Goal: Information Seeking & Learning: Learn about a topic

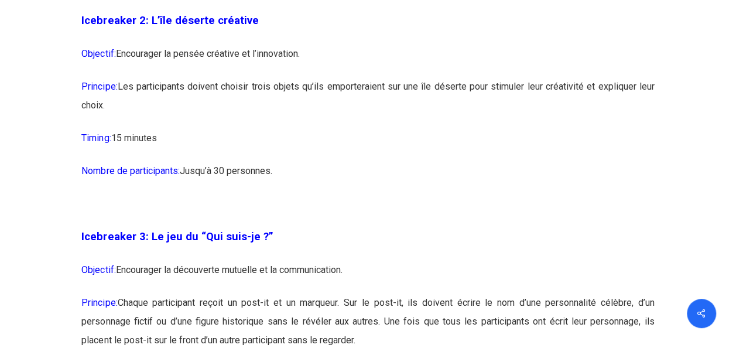
scroll to position [1259, 0]
drag, startPoint x: 366, startPoint y: 108, endPoint x: 581, endPoint y: 127, distance: 216.4
click at [581, 127] on p "Principe: Les participants doivent choisir trois objets qu’ils emporteraient su…" at bounding box center [367, 104] width 573 height 52
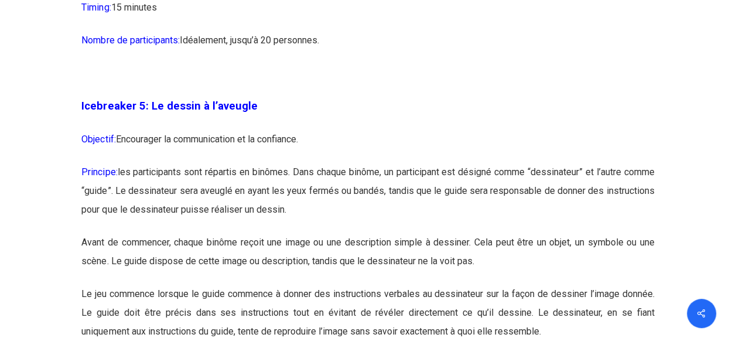
scroll to position [2172, 0]
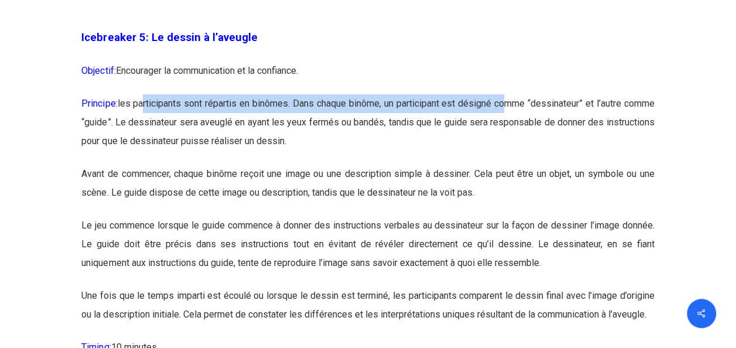
drag, startPoint x: 149, startPoint y: 127, endPoint x: 533, endPoint y: 128, distance: 383.2
click at [533, 128] on p "Principe: les participants sont répartis en binômes. Dans chaque binôme, un par…" at bounding box center [367, 129] width 573 height 70
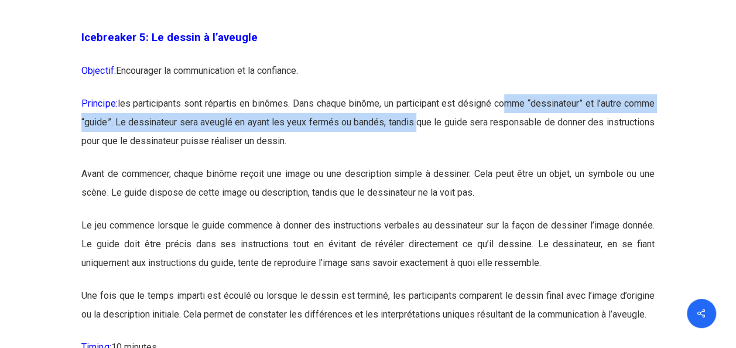
drag, startPoint x: 533, startPoint y: 128, endPoint x: 464, endPoint y: 148, distance: 71.4
click at [464, 148] on p "Principe: les participants sont répartis en binômes. Dans chaque binôme, un par…" at bounding box center [367, 129] width 573 height 70
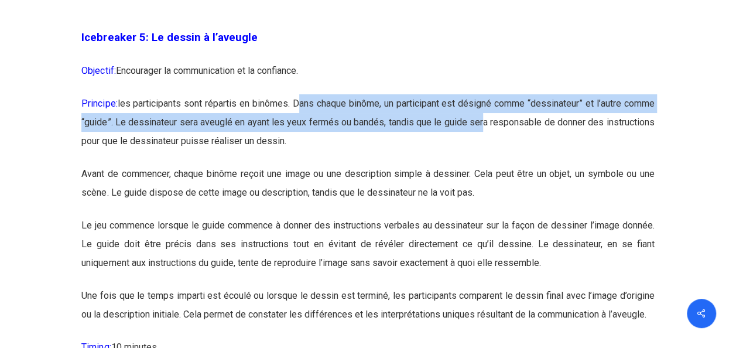
drag, startPoint x: 314, startPoint y: 131, endPoint x: 531, endPoint y: 134, distance: 216.8
click at [531, 134] on p "Principe: les participants sont répartis en binômes. Dans chaque binôme, un par…" at bounding box center [367, 129] width 573 height 70
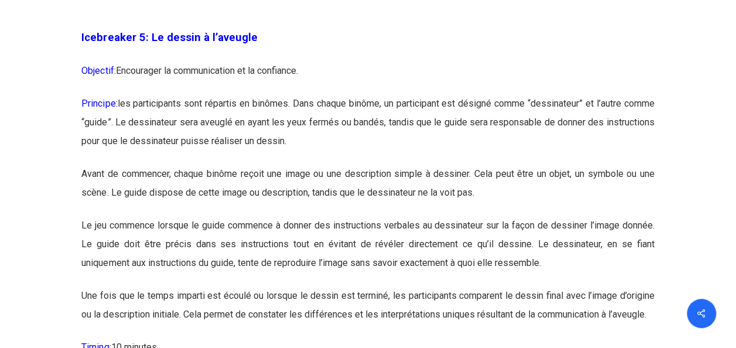
click at [550, 144] on p "Principe: les participants sont répartis en binômes. Dans chaque binôme, un par…" at bounding box center [367, 129] width 573 height 70
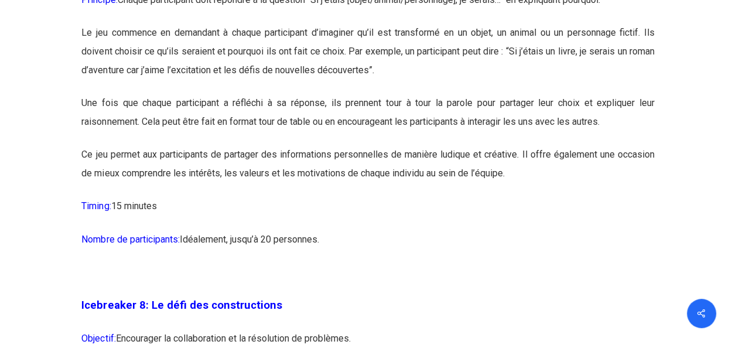
scroll to position [3075, 0]
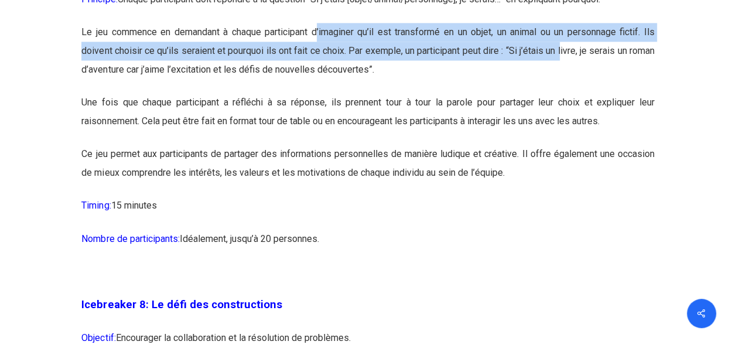
drag, startPoint x: 319, startPoint y: 74, endPoint x: 585, endPoint y: 83, distance: 266.1
click at [585, 83] on p "Le jeu commence en demandant à chaque participant d’imaginer qu’il est transfor…" at bounding box center [367, 58] width 573 height 70
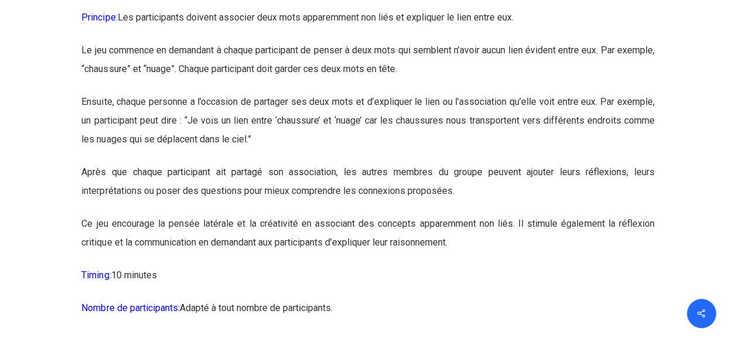
scroll to position [4301, 0]
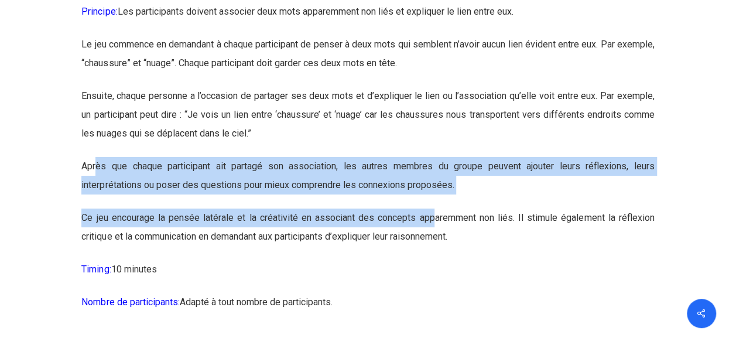
drag, startPoint x: 97, startPoint y: 208, endPoint x: 432, endPoint y: 259, distance: 339.0
click at [432, 259] on p "Ce jeu encourage la pensée latérale et la créativité en associant des concepts …" at bounding box center [367, 235] width 573 height 52
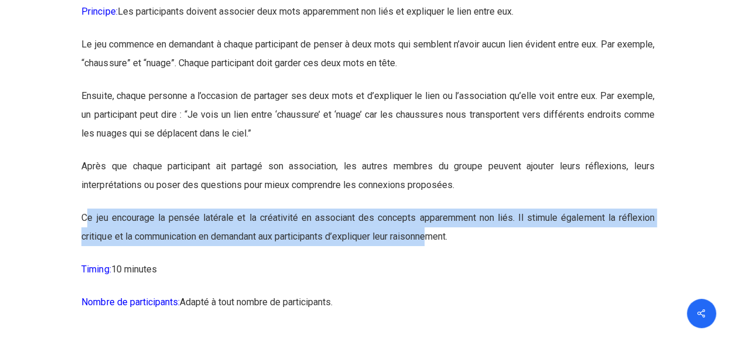
drag, startPoint x: 87, startPoint y: 258, endPoint x: 433, endPoint y: 271, distance: 346.5
click at [433, 260] on p "Ce jeu encourage la pensée latérale et la créativité en associant des concepts …" at bounding box center [367, 235] width 573 height 52
click at [425, 260] on p "Ce jeu encourage la pensée latérale et la créativité en associant des concepts …" at bounding box center [367, 235] width 573 height 52
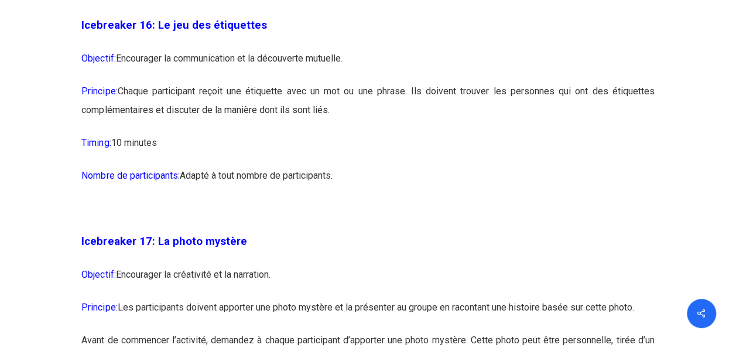
scroll to position [6421, 0]
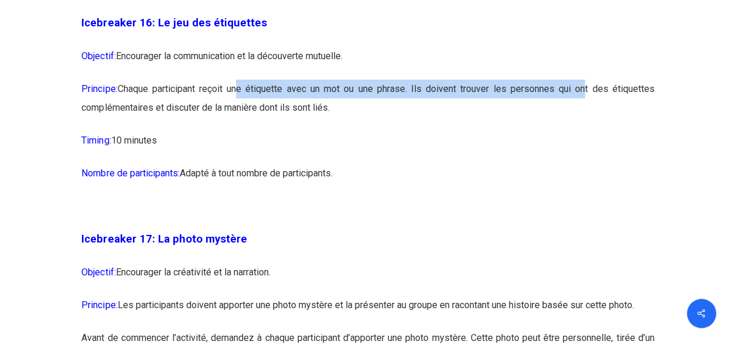
drag, startPoint x: 236, startPoint y: 130, endPoint x: 584, endPoint y: 130, distance: 348.0
click at [584, 130] on p "Principe: Chaque participant reçoit une étiquette avec un mot ou une phrase. Il…" at bounding box center [367, 106] width 573 height 52
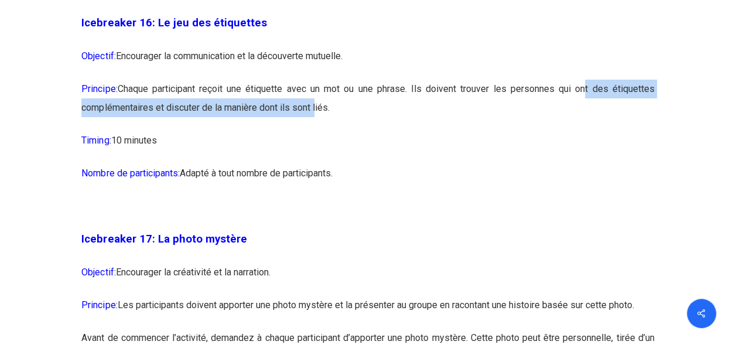
drag, startPoint x: 584, startPoint y: 130, endPoint x: 314, endPoint y: 148, distance: 270.7
click at [314, 131] on p "Principe: Chaque participant reçoit une étiquette avec un mot ou une phrase. Il…" at bounding box center [367, 106] width 573 height 52
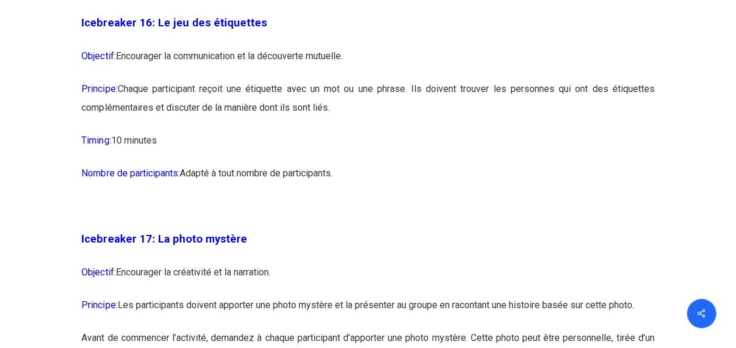
click at [421, 164] on p "Timing: 10 minutes" at bounding box center [367, 147] width 573 height 33
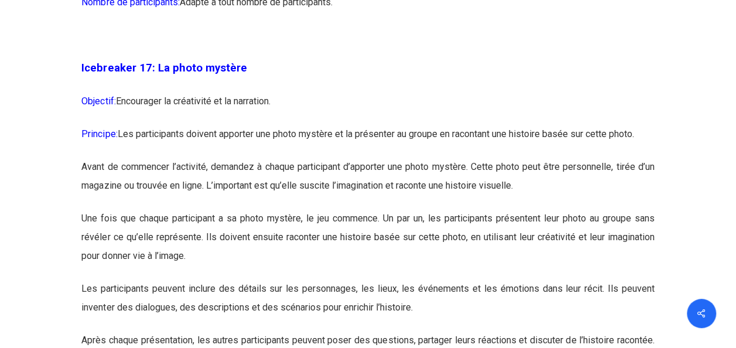
scroll to position [6593, 0]
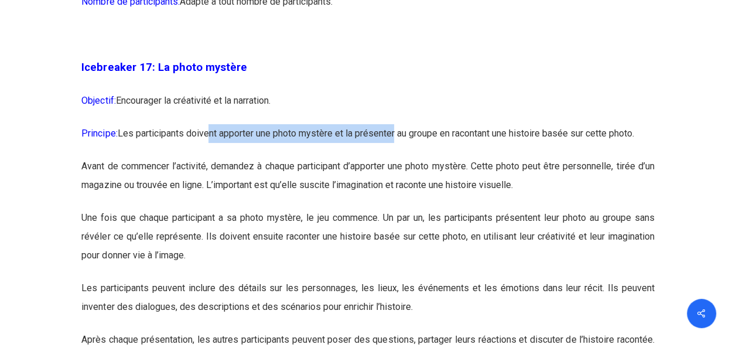
drag, startPoint x: 214, startPoint y: 173, endPoint x: 400, endPoint y: 178, distance: 186.4
click at [400, 157] on p "Principe: Les participants doivent apporter une photo mystère et la présenter a…" at bounding box center [367, 140] width 573 height 33
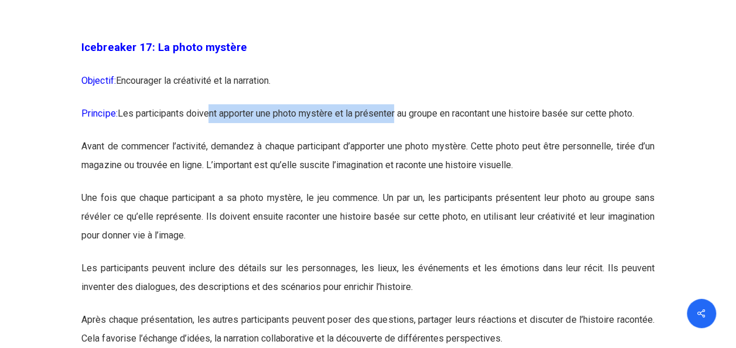
scroll to position [6619, 0]
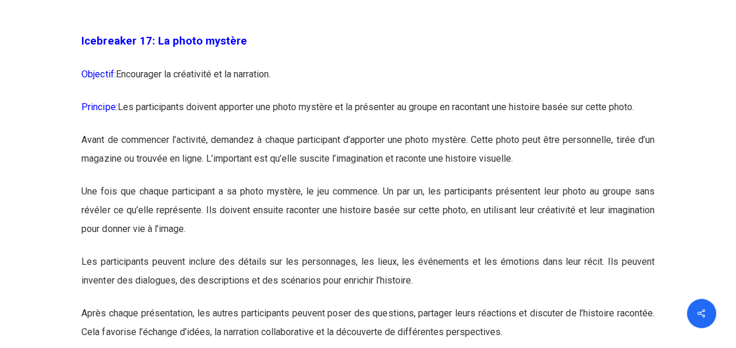
click at [401, 226] on p "Une fois que chaque participant a sa photo mystère, le jeu commence. Un par un,…" at bounding box center [367, 217] width 573 height 70
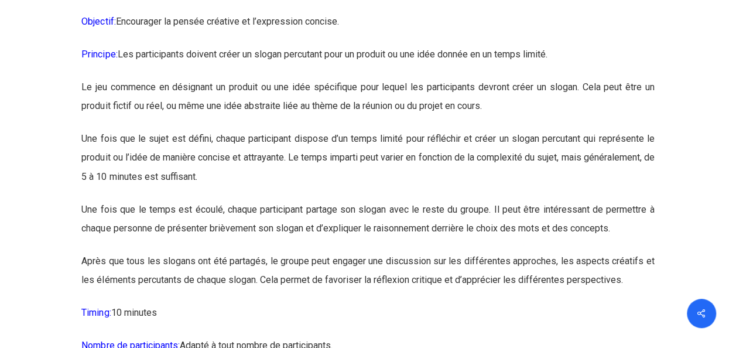
scroll to position [7555, 0]
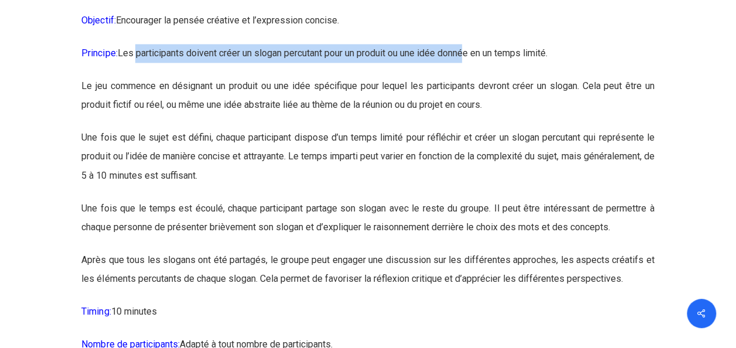
drag, startPoint x: 139, startPoint y: 95, endPoint x: 475, endPoint y: 107, distance: 335.9
click at [475, 77] on p "Principe: Les participants doivent créer un slogan percutant pour un produit ou…" at bounding box center [367, 60] width 573 height 33
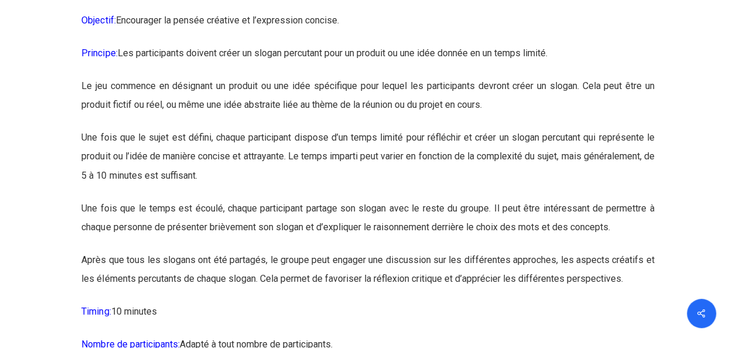
drag, startPoint x: 475, startPoint y: 107, endPoint x: 494, endPoint y: 110, distance: 19.6
click at [494, 77] on p "Principe: Les participants doivent créer un slogan percutant pour un produit ou…" at bounding box center [367, 60] width 573 height 33
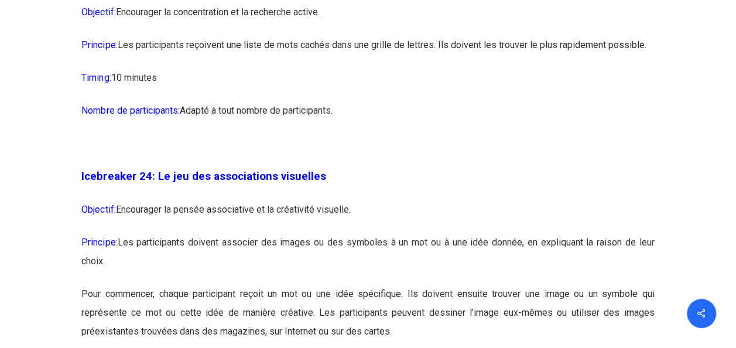
scroll to position [9291, 0]
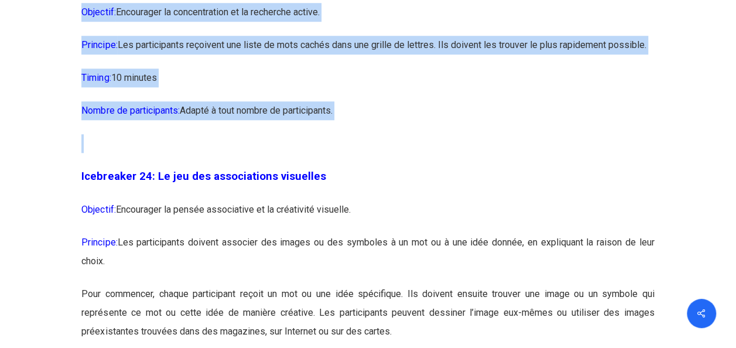
drag, startPoint x: 337, startPoint y: 206, endPoint x: 66, endPoint y: 30, distance: 323.7
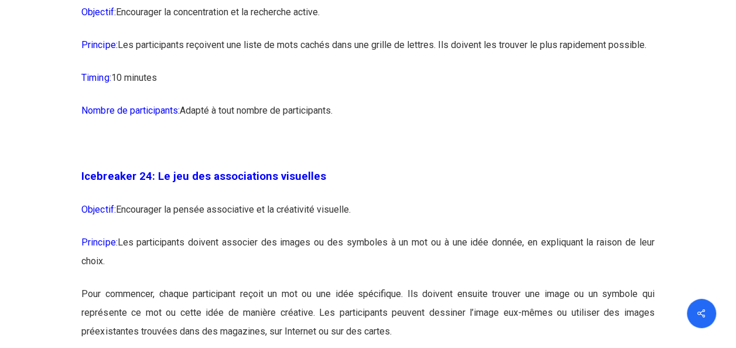
click at [516, 200] on p "Icebreaker 24: Le jeu des associations visuelles" at bounding box center [367, 183] width 573 height 33
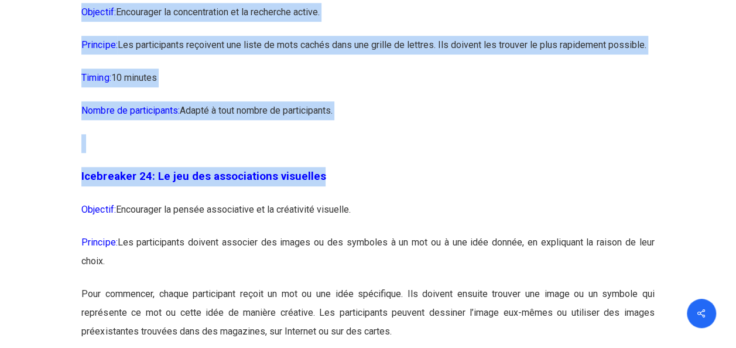
drag, startPoint x: 516, startPoint y: 237, endPoint x: 78, endPoint y: 35, distance: 482.1
click at [372, 134] on p "Nombre de participants: Adapté à tout nombre de participants." at bounding box center [367, 117] width 573 height 33
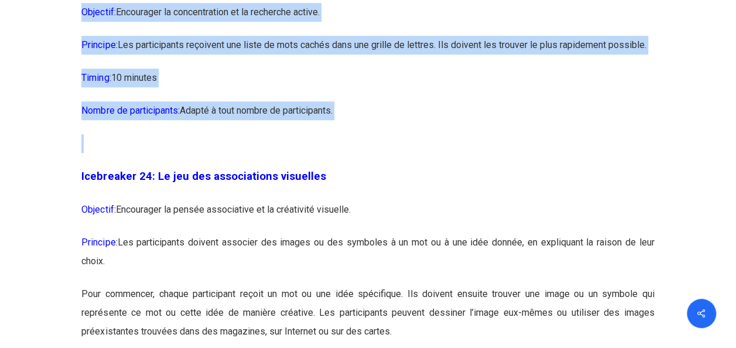
drag, startPoint x: 213, startPoint y: 212, endPoint x: 53, endPoint y: 66, distance: 216.9
click at [418, 101] on p "Timing: 10 minutes" at bounding box center [367, 85] width 573 height 33
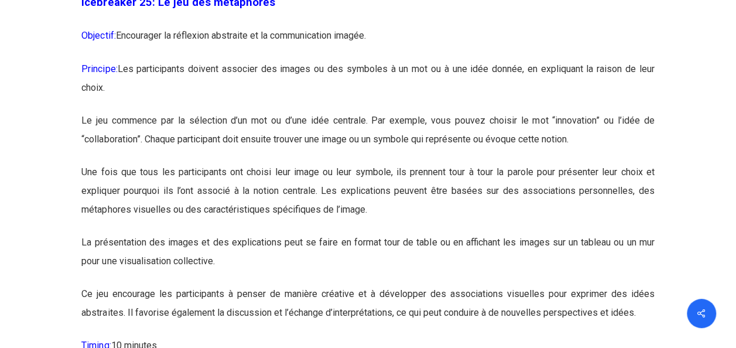
scroll to position [9896, 0]
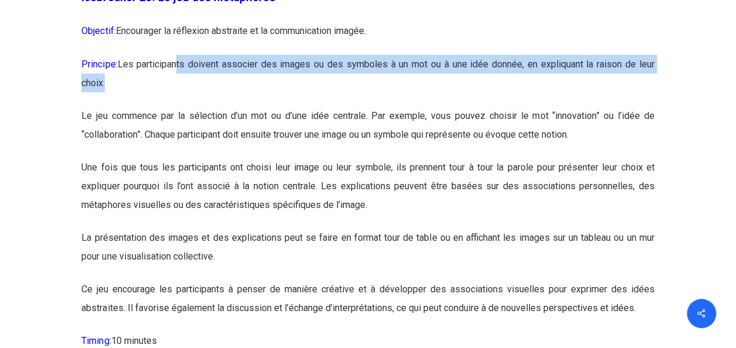
drag, startPoint x: 180, startPoint y: 129, endPoint x: 577, endPoint y: 144, distance: 396.9
click at [577, 106] on p "Principe: Les participants doivent associer des images ou des symboles à un mot…" at bounding box center [367, 80] width 573 height 52
click at [509, 106] on p "Principe: Les participants doivent associer des images ou des symboles à un mot…" at bounding box center [367, 80] width 573 height 52
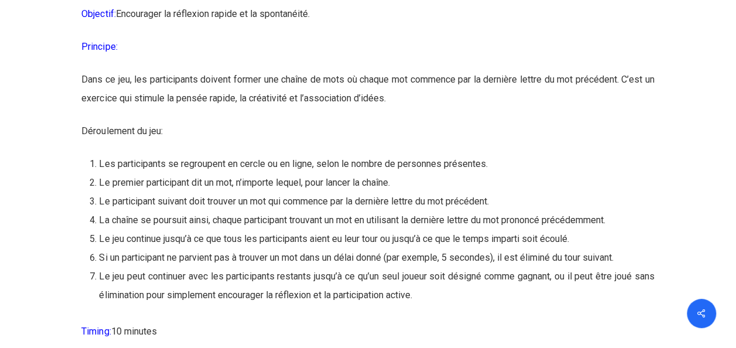
scroll to position [10417, 0]
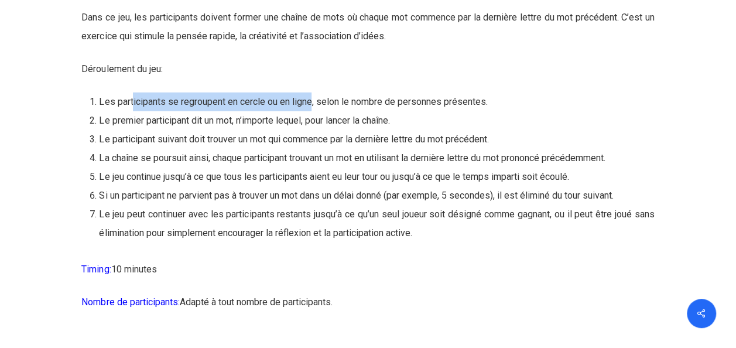
drag, startPoint x: 132, startPoint y: 164, endPoint x: 312, endPoint y: 163, distance: 179.3
click at [312, 111] on li "Les participants se regroupent en cercle ou en ligne, selon le nombre de person…" at bounding box center [376, 102] width 555 height 19
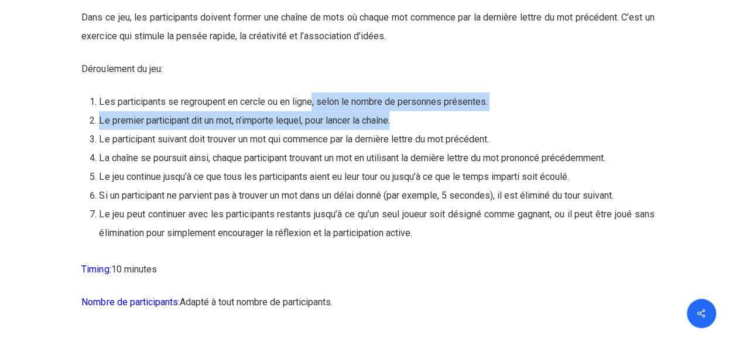
drag, startPoint x: 312, startPoint y: 163, endPoint x: 405, endPoint y: 175, distance: 94.5
click at [405, 175] on ol "Les participants se regroupent en cercle ou en ligne, selon le nombre de person…" at bounding box center [376, 168] width 555 height 150
click at [405, 130] on li "Le premier participant dit un mot, n’importe lequel, pour lancer la chaîne." at bounding box center [376, 120] width 555 height 19
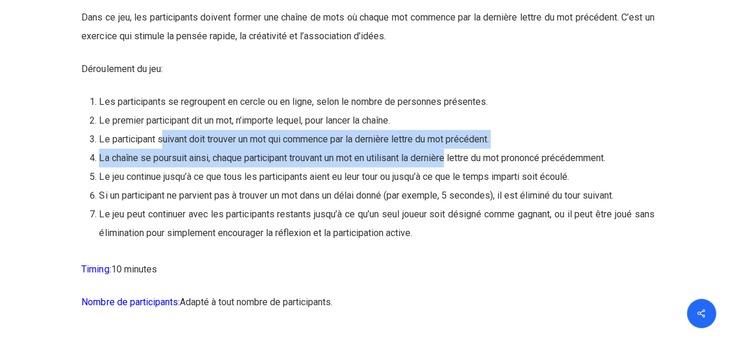
drag, startPoint x: 165, startPoint y: 201, endPoint x: 454, endPoint y: 211, distance: 289.0
click at [454, 211] on ol "Les participants se regroupent en cercle ou en ligne, selon le nombre de person…" at bounding box center [376, 168] width 555 height 150
click at [454, 168] on li "La chaîne se poursuit ainsi, chaque participant trouvant un mot en utilisant la…" at bounding box center [376, 158] width 555 height 19
click at [411, 168] on li "La chaîne se poursuit ainsi, chaque participant trouvant un mot en utilisant la…" at bounding box center [376, 158] width 555 height 19
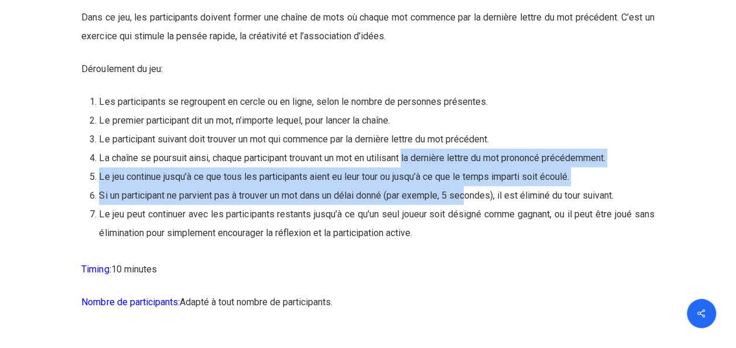
drag, startPoint x: 411, startPoint y: 217, endPoint x: 472, endPoint y: 259, distance: 74.6
click at [472, 243] on ol "Les participants se regroupent en cercle ou en ligne, selon le nombre de person…" at bounding box center [376, 168] width 555 height 150
click at [472, 205] on li "Si un participant ne parvient pas à trouver un mot dans un délai donné (par exe…" at bounding box center [376, 195] width 555 height 19
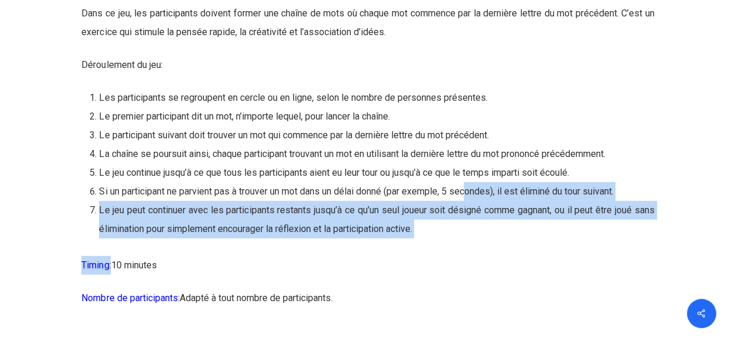
scroll to position [10434, 0]
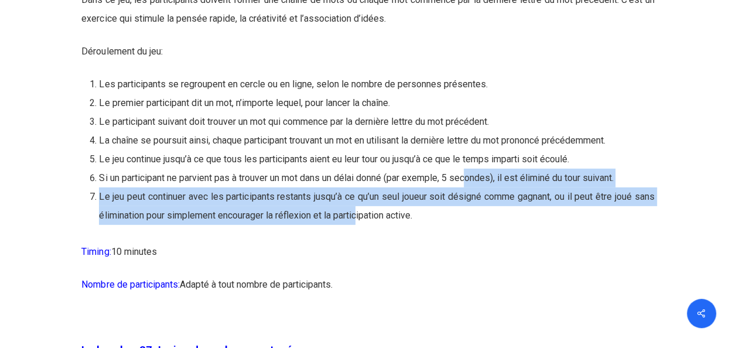
drag, startPoint x: 472, startPoint y: 259, endPoint x: 382, endPoint y: 274, distance: 91.5
click at [382, 225] on ol "Les participants se regroupent en cercle ou en ligne, selon le nombre de person…" at bounding box center [376, 150] width 555 height 150
click at [382, 225] on li "Le jeu peut continuer avec les participants restants jusqu’à ce qu’un seul joue…" at bounding box center [376, 205] width 555 height 37
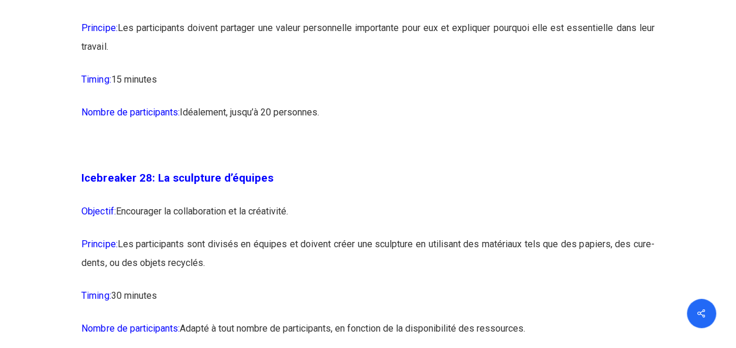
scroll to position [10822, 0]
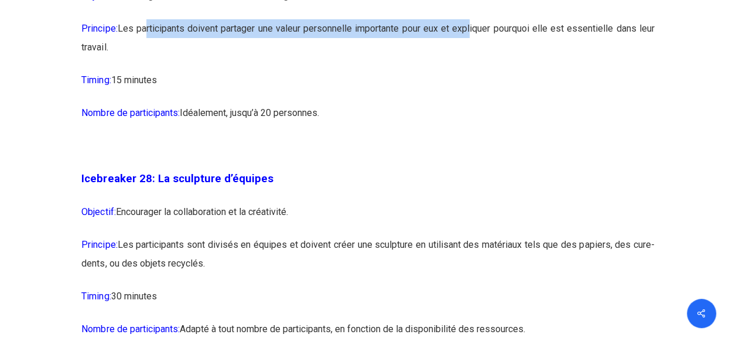
drag, startPoint x: 145, startPoint y: 95, endPoint x: 469, endPoint y: 84, distance: 323.6
click at [469, 71] on p "Principe: Les participants doivent partager une valeur personnelle importante p…" at bounding box center [367, 45] width 573 height 52
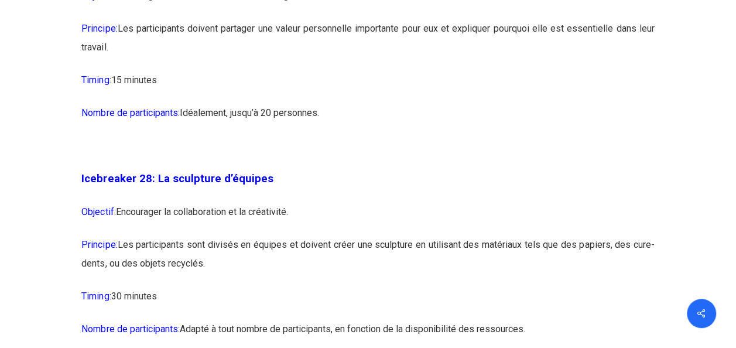
click at [473, 71] on p "Principe: Les participants doivent partager une valeur personnelle importante p…" at bounding box center [367, 45] width 573 height 52
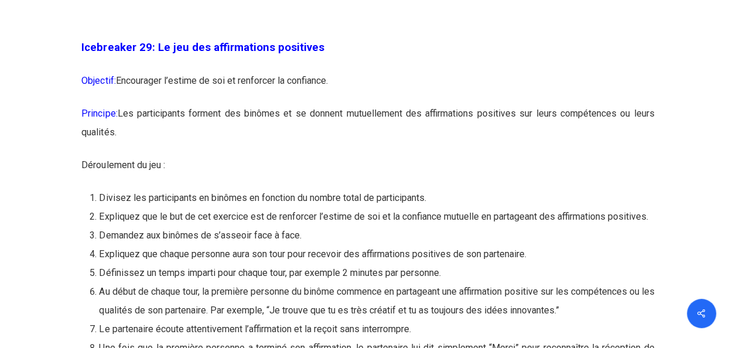
scroll to position [11182, 0]
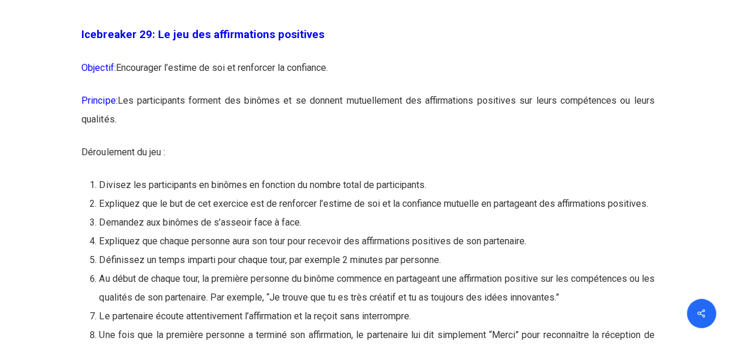
click at [397, 143] on p "Principe: Les participants forment des binômes et se donnent mutuellement des a…" at bounding box center [367, 117] width 573 height 52
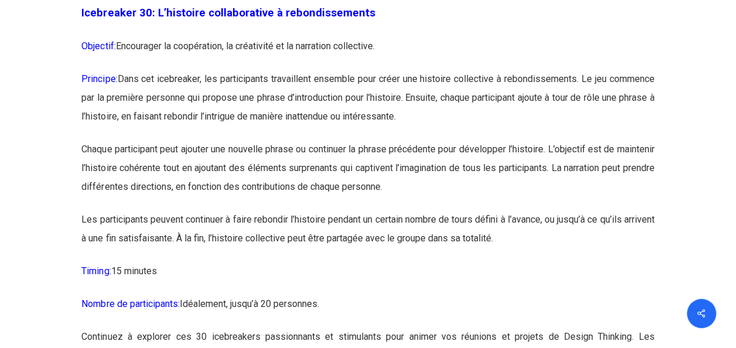
scroll to position [11758, 0]
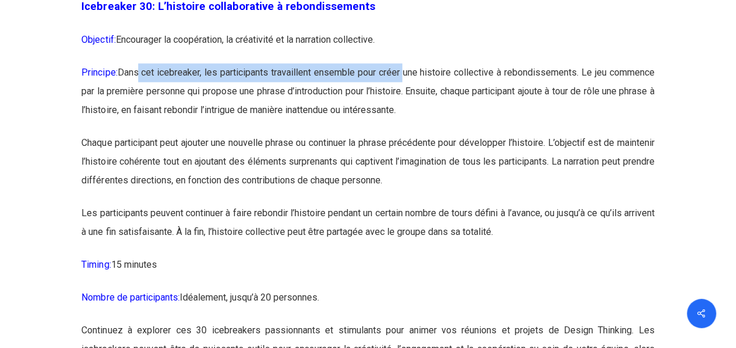
drag, startPoint x: 136, startPoint y: 137, endPoint x: 402, endPoint y: 142, distance: 266.0
click at [402, 134] on p "Principe: Dans cet icebreaker, les participants travaillent ensemble pour créer…" at bounding box center [367, 98] width 573 height 70
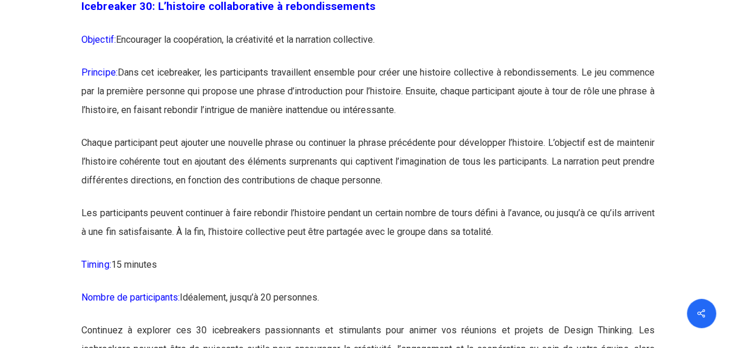
drag, startPoint x: 402, startPoint y: 142, endPoint x: 380, endPoint y: 171, distance: 36.8
click at [380, 134] on p "Principe: Dans cet icebreaker, les participants travaillent ensemble pour créer…" at bounding box center [367, 98] width 573 height 70
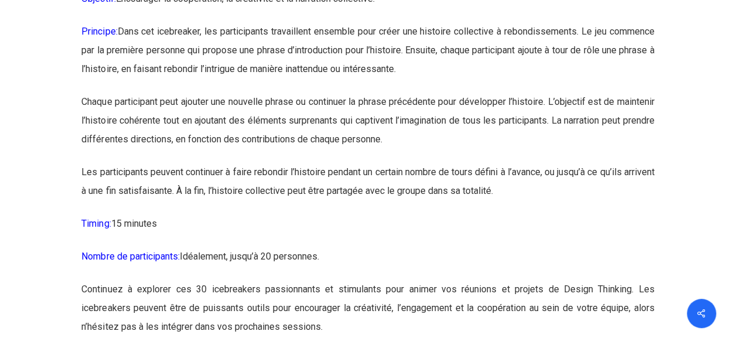
scroll to position [11815, 0]
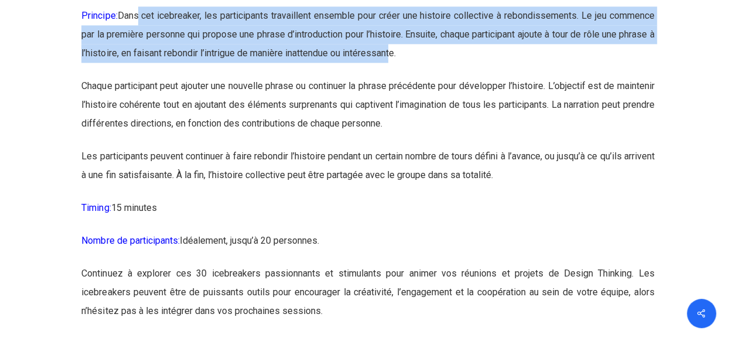
drag, startPoint x: 135, startPoint y: 77, endPoint x: 427, endPoint y: 122, distance: 294.6
click at [427, 77] on p "Principe: Dans cet icebreaker, les participants travaillent ensemble pour créer…" at bounding box center [367, 41] width 573 height 70
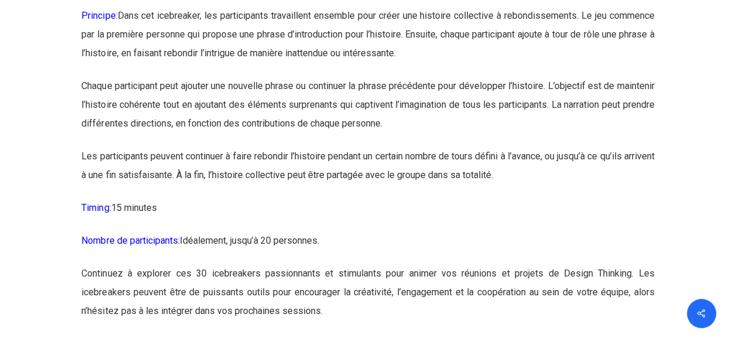
click at [326, 145] on p "Chaque participant peut ajouter une nouvelle phrase ou continuer la phrase préc…" at bounding box center [367, 112] width 573 height 70
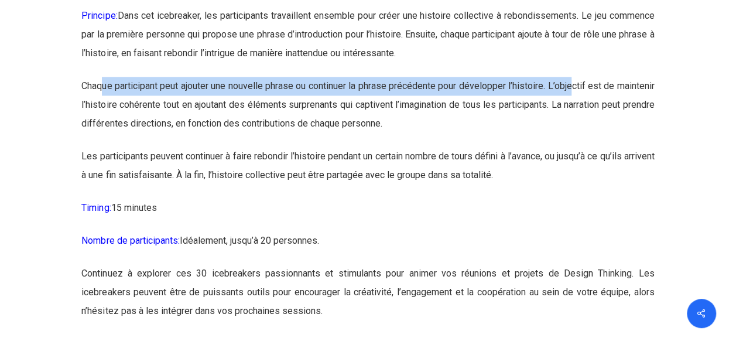
drag, startPoint x: 104, startPoint y: 148, endPoint x: 608, endPoint y: 157, distance: 504.5
click at [608, 147] on p "Chaque participant peut ajouter une nouvelle phrase ou continuer la phrase préc…" at bounding box center [367, 112] width 573 height 70
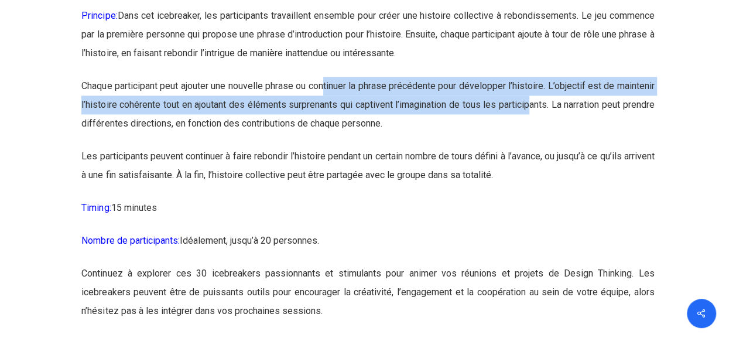
drag, startPoint x: 343, startPoint y: 149, endPoint x: 578, endPoint y: 167, distance: 235.6
click at [578, 147] on p "Chaque participant peut ajouter une nouvelle phrase ou continuer la phrase préc…" at bounding box center [367, 112] width 573 height 70
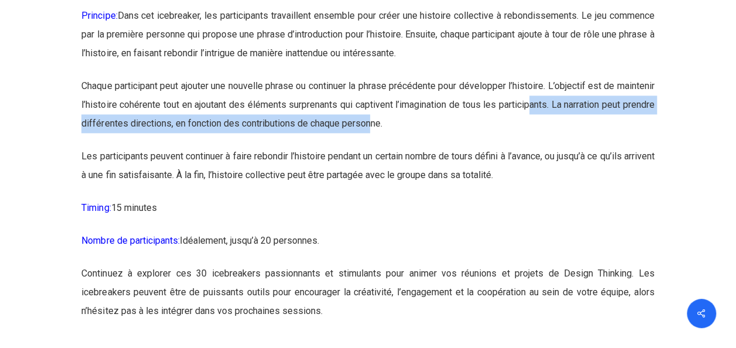
drag, startPoint x: 578, startPoint y: 167, endPoint x: 427, endPoint y: 189, distance: 152.7
click at [427, 147] on p "Chaque participant peut ajouter une nouvelle phrase ou continuer la phrase préc…" at bounding box center [367, 112] width 573 height 70
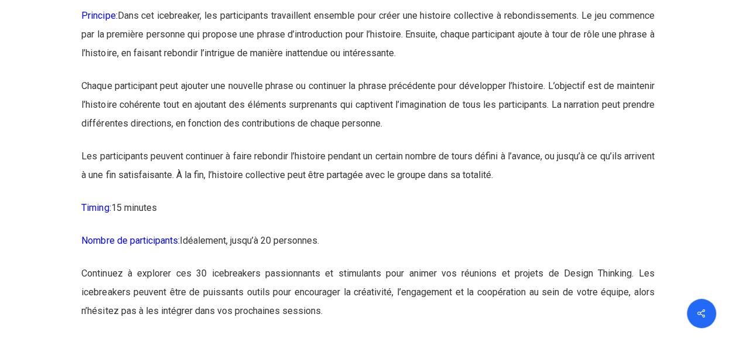
click at [203, 199] on p "Les participants peuvent continuer à faire rebondir l’histoire pendant un certa…" at bounding box center [367, 173] width 573 height 52
click at [98, 199] on p "Les participants peuvent continuer à faire rebondir l’histoire pendant un certa…" at bounding box center [367, 173] width 573 height 52
